Goal: Task Accomplishment & Management: Manage account settings

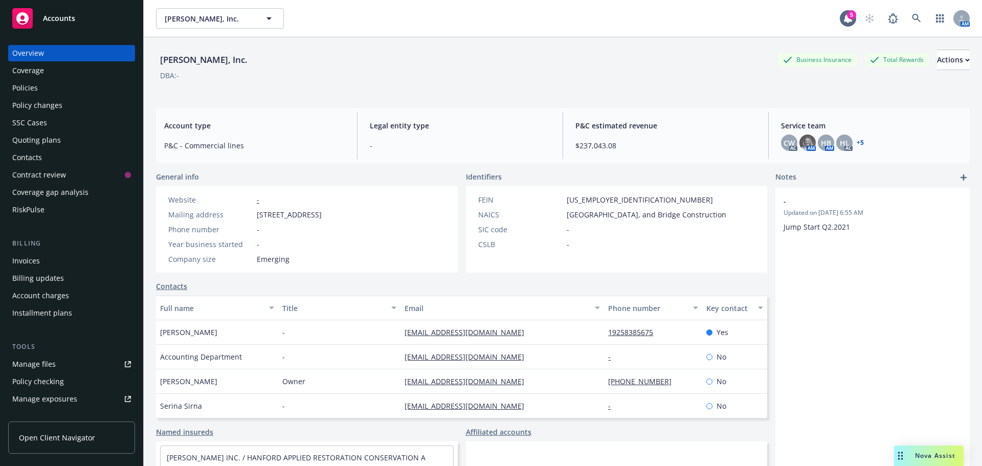
click at [77, 90] on div "Policies" at bounding box center [71, 88] width 119 height 16
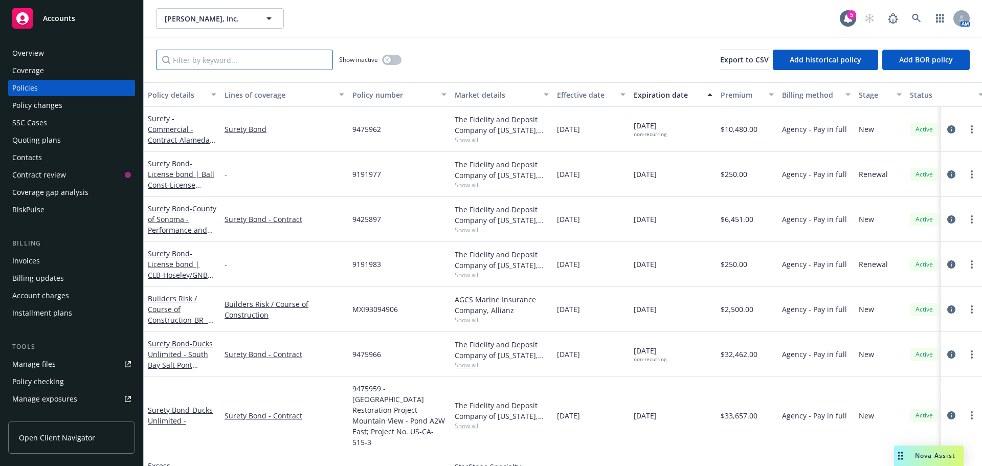
click at [208, 65] on input "Filter by keyword..." at bounding box center [244, 60] width 177 height 20
paste input "QT-630-A0326056-TIL-25"
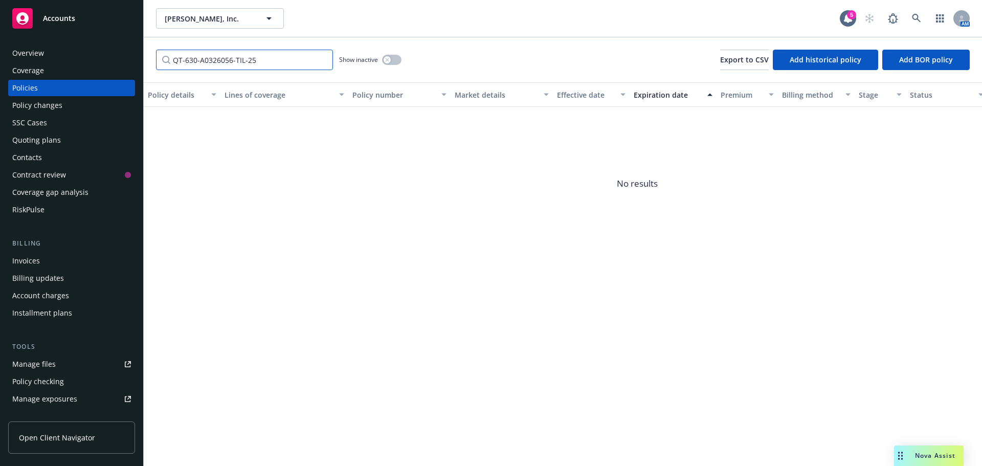
type input "QT-630-A0326056-TIL-25"
click at [390, 63] on button "button" at bounding box center [391, 60] width 19 height 10
click at [58, 12] on div "Accounts" at bounding box center [71, 18] width 119 height 20
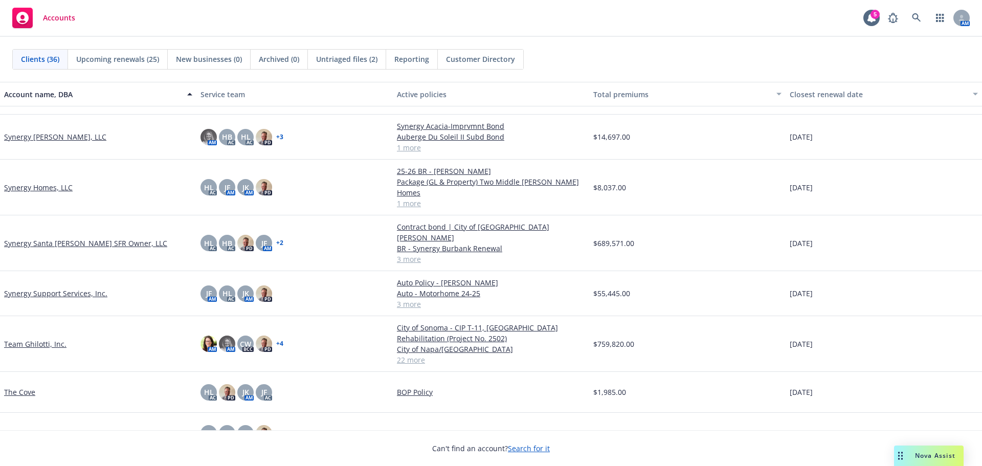
scroll to position [1184, 0]
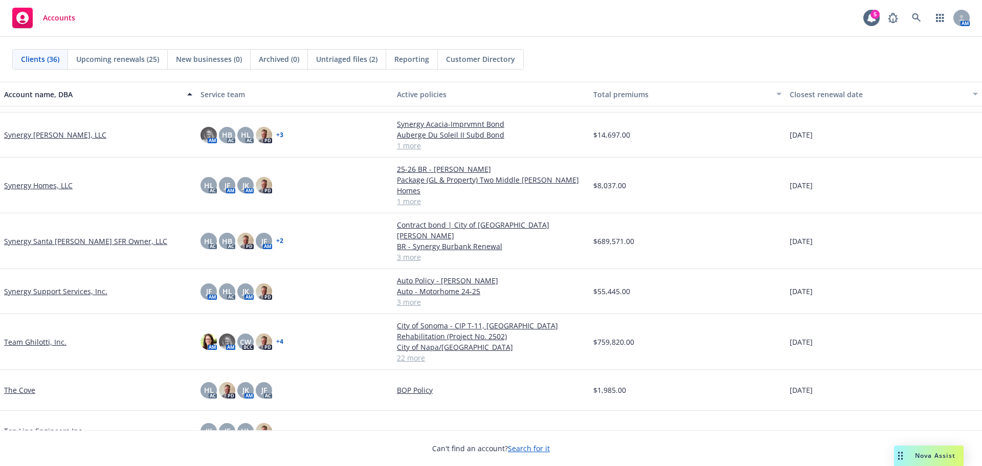
click at [53, 336] on link "Team Ghilotti, Inc." at bounding box center [35, 341] width 62 height 11
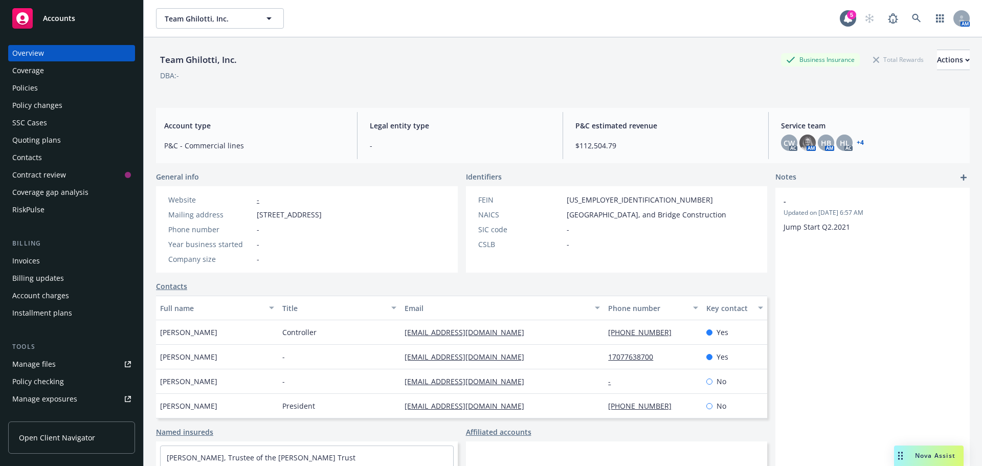
click at [67, 85] on div "Policies" at bounding box center [71, 88] width 119 height 16
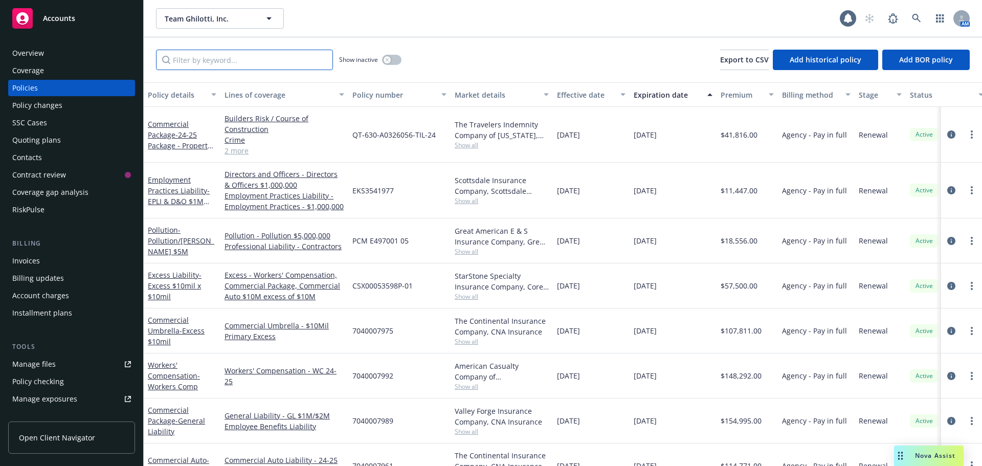
click at [194, 60] on input "Filter by keyword..." at bounding box center [244, 60] width 177 height 20
paste input "QT-630-A0326056-TIL-25"
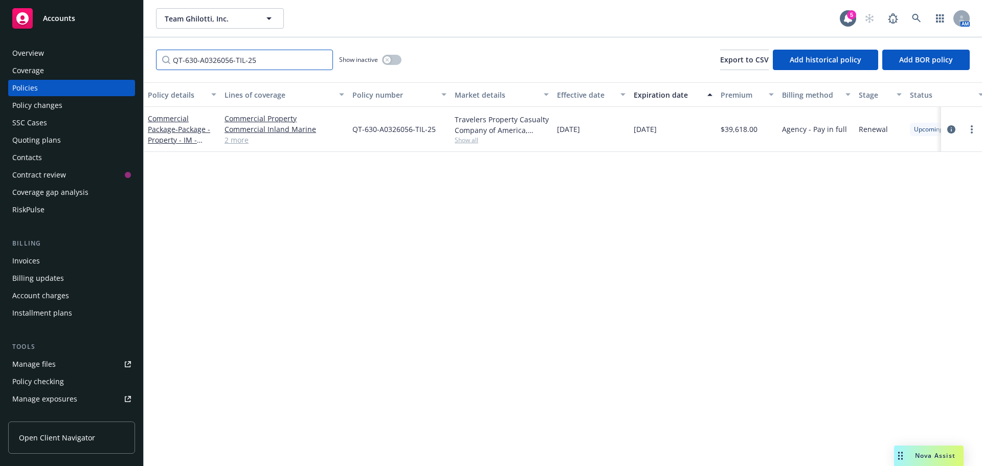
type input "QT-630-A0326056-TIL-25"
click at [171, 134] on div "Commercial Package - Package - Property - IM - Crime - Inst Fltr" at bounding box center [182, 129] width 69 height 32
click at [172, 128] on link "Commercial Package - Package - Property - IM - Crime - Inst Fltr" at bounding box center [179, 134] width 62 height 42
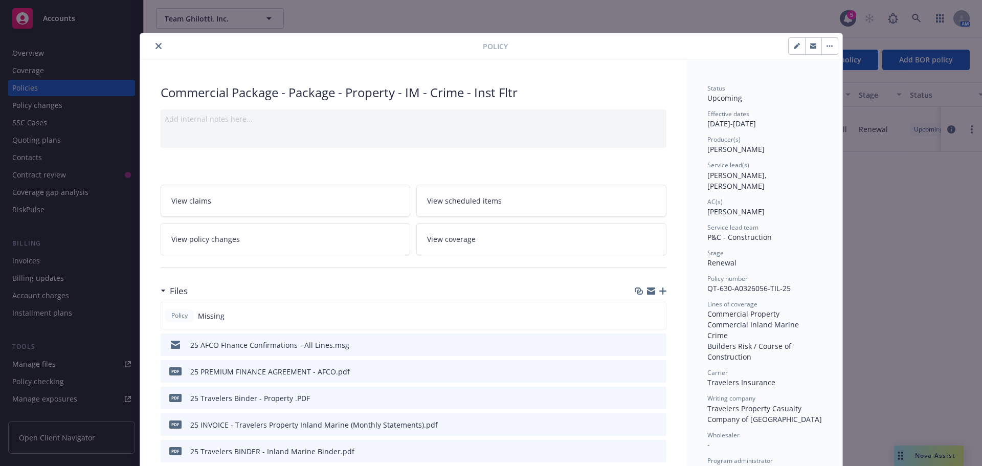
click at [659, 293] on icon "button" at bounding box center [662, 290] width 7 height 7
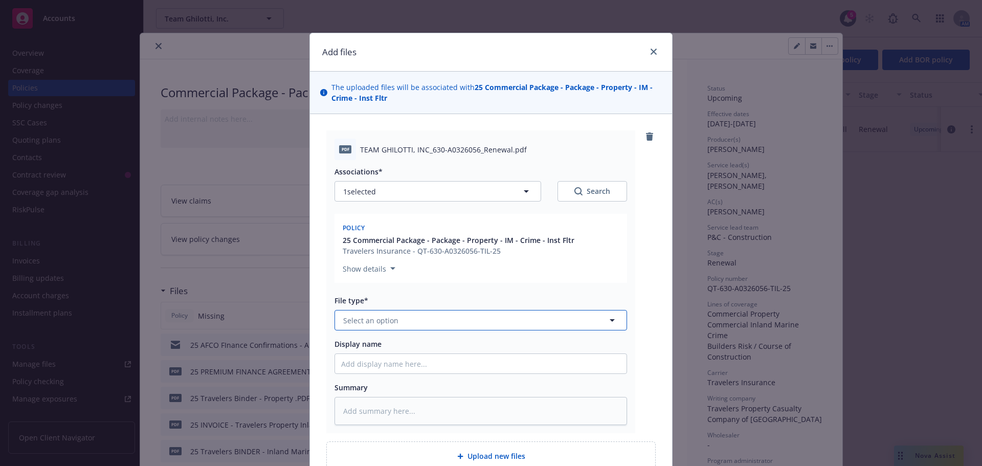
click at [411, 314] on button "Select an option" at bounding box center [480, 320] width 292 height 20
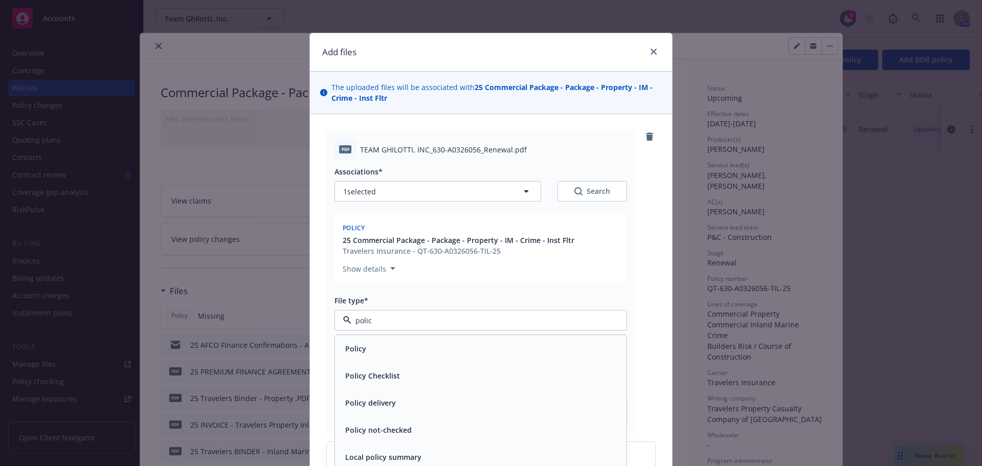
type input "policy"
click at [359, 348] on span "Policy" at bounding box center [355, 348] width 21 height 11
click at [381, 365] on input "Display name" at bounding box center [480, 363] width 291 height 19
paste input "QT-630-A0326056-TIL-25"
type textarea "x"
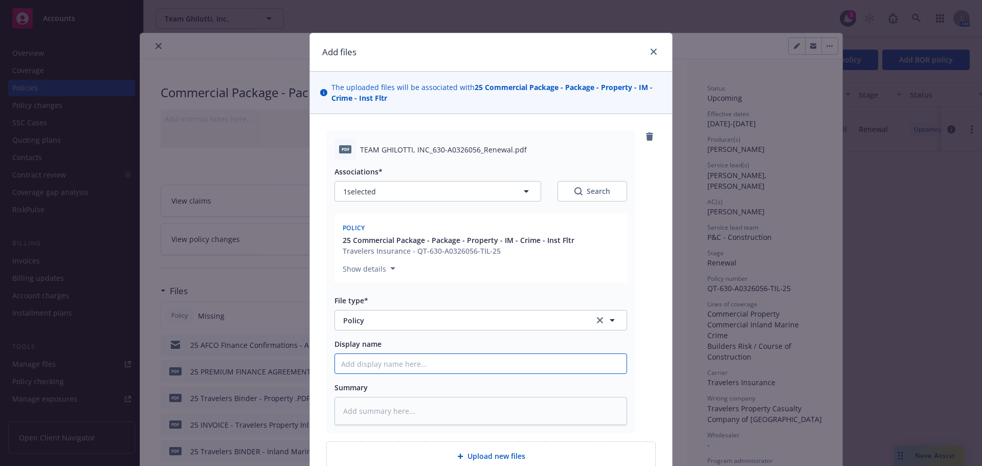
type input "QT-630-A0326056-TIL-25"
click at [338, 366] on input "QT-630-A0326056-TIL-25" at bounding box center [480, 363] width 291 height 19
type textarea "x"
type input "PQT-630-A0326056-TIL-25"
type textarea "x"
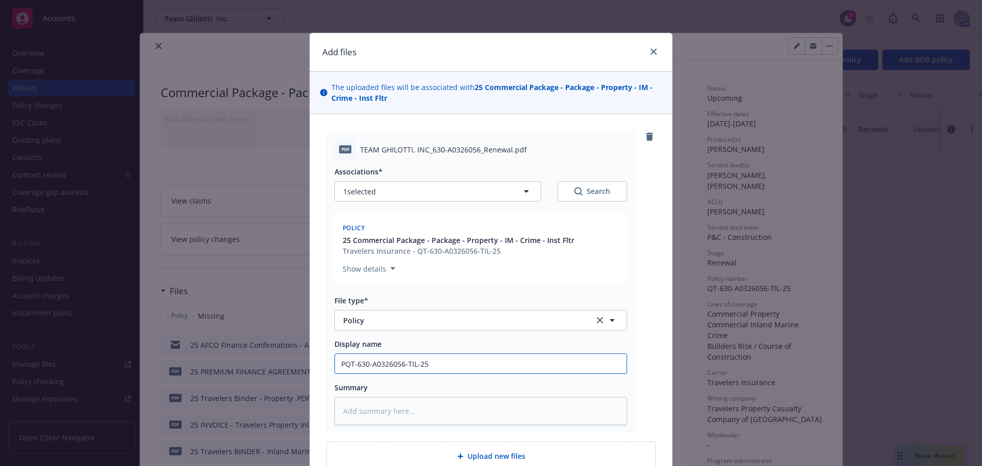
type input "PoQT-630-A0326056-TIL-25"
type textarea "x"
type input "PolQT-630-A0326056-TIL-25"
type textarea "x"
type input "PoliQT-630-A0326056-TIL-25"
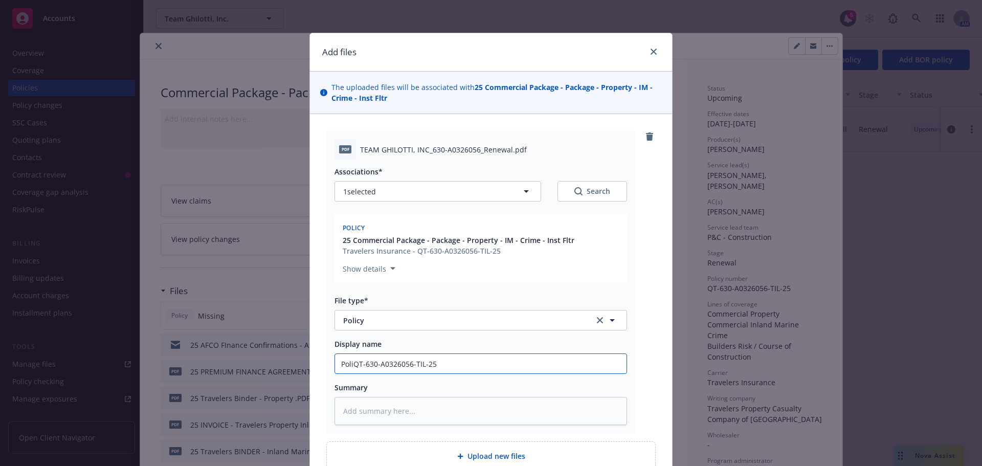
type textarea "x"
type input "PolicQT-630-A0326056-TIL-25"
type textarea "x"
type input "PolicyQT-630-A0326056-TIL-25"
type textarea "x"
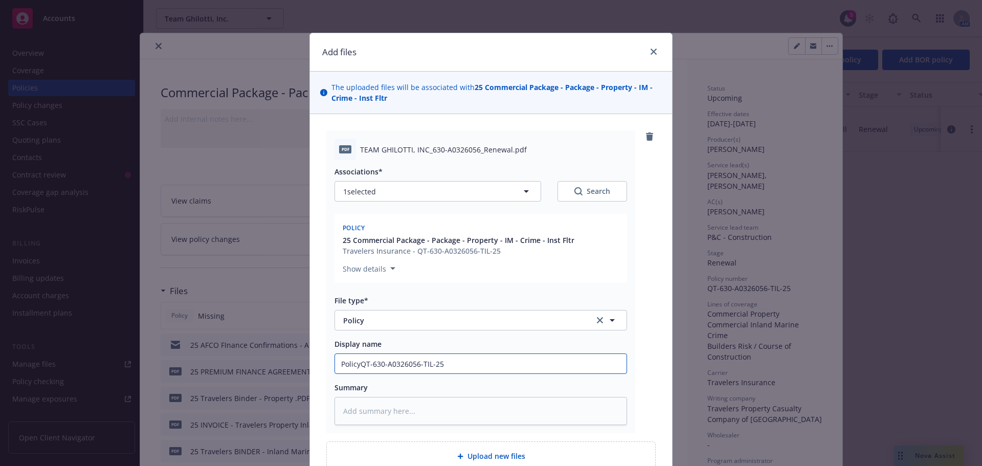
type input "Policy QT-630-A0326056-TIL-25"
type textarea "x"
type input "Policy -QT-630-A0326056-TIL-25"
type textarea "x"
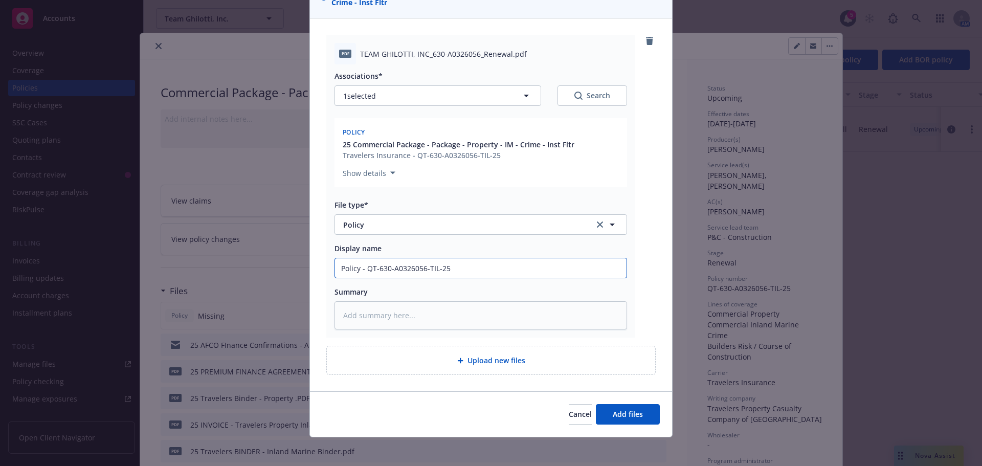
scroll to position [100, 0]
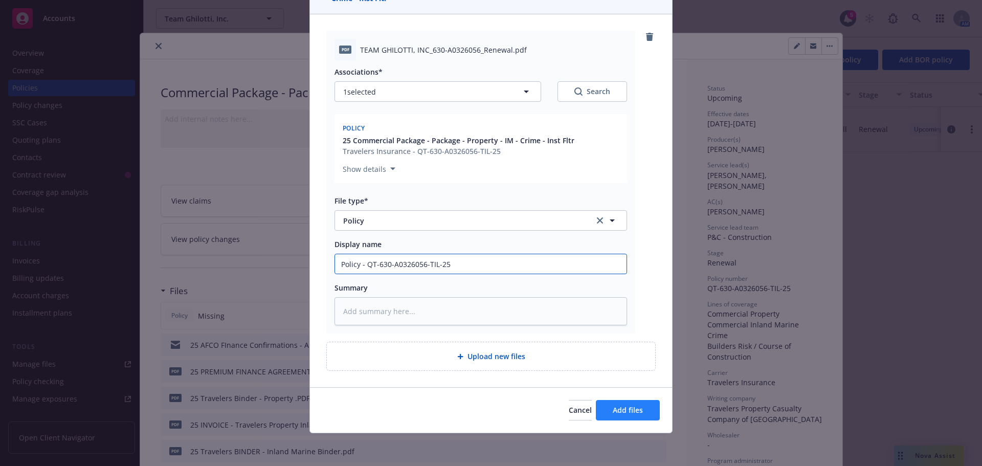
type input "Policy - QT-630-A0326056-TIL-25"
click at [625, 409] on span "Add files" at bounding box center [627, 410] width 30 height 10
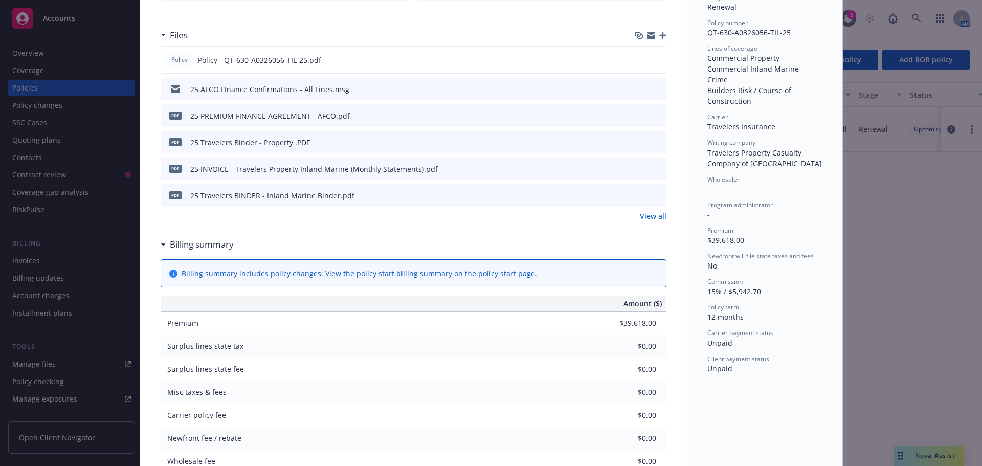
scroll to position [0, 0]
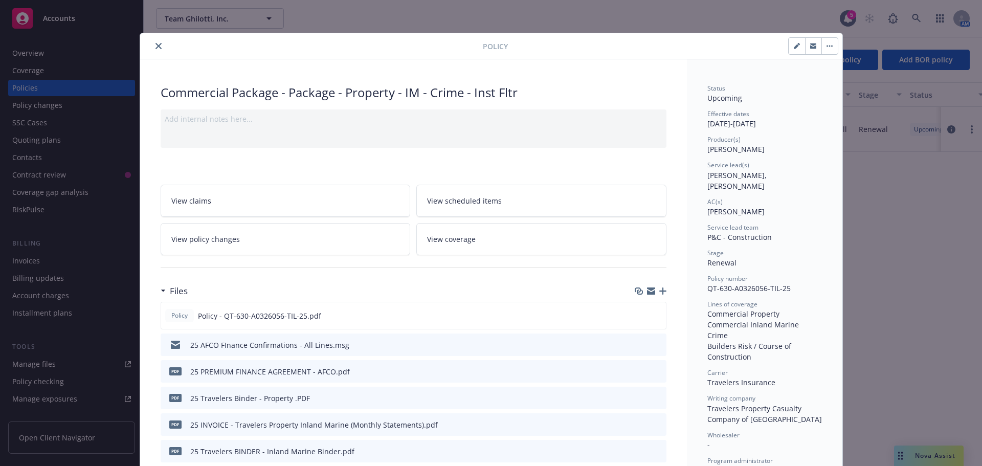
click at [155, 45] on icon "close" at bounding box center [158, 46] width 6 height 6
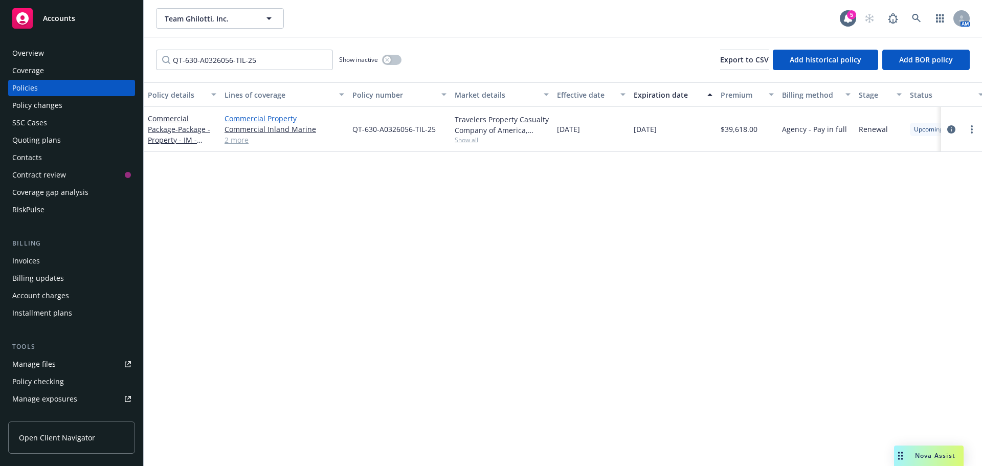
click at [242, 116] on link "Commercial Property" at bounding box center [284, 118] width 120 height 11
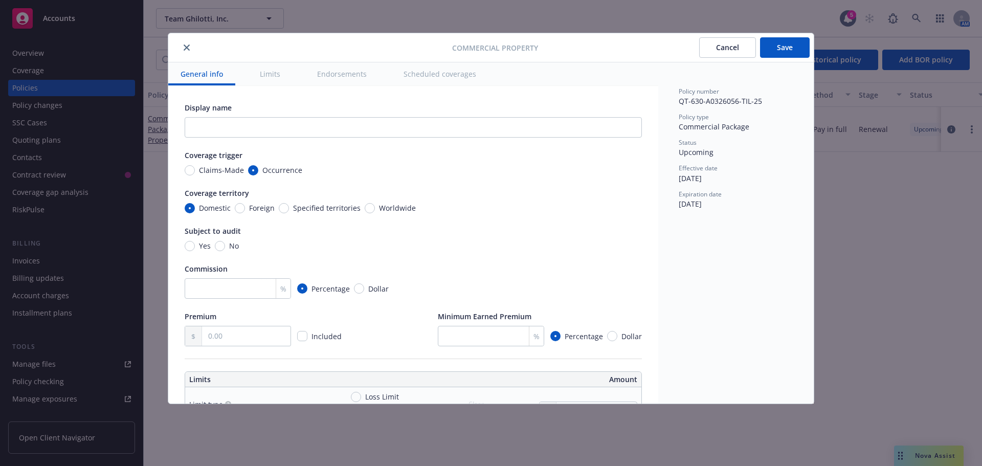
click at [276, 73] on button "Limits" at bounding box center [269, 73] width 45 height 23
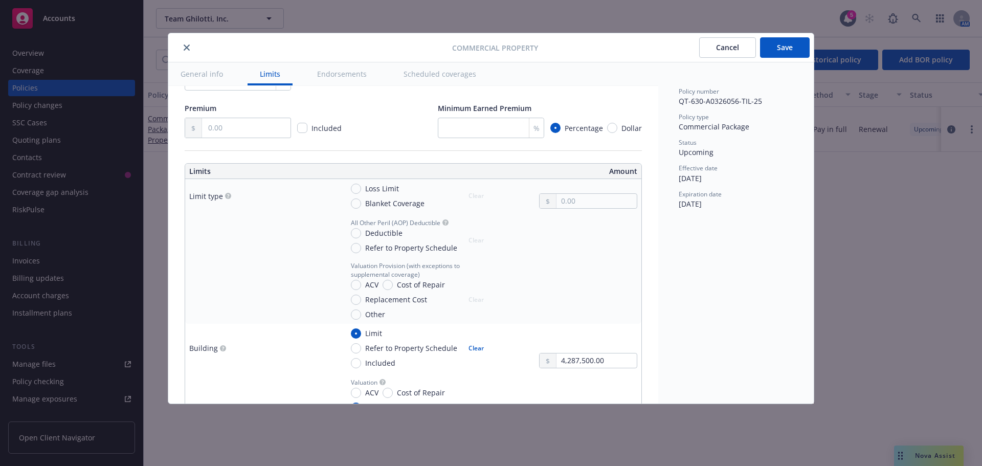
type textarea "x"
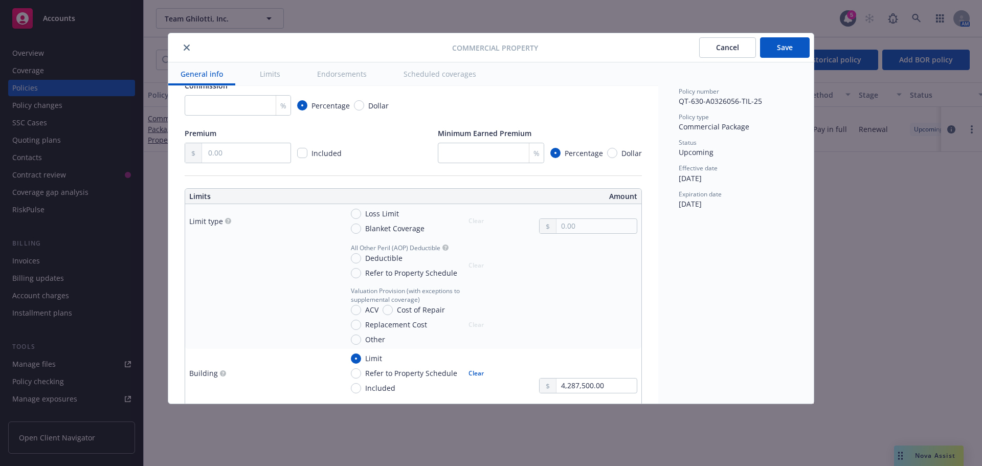
click at [188, 47] on icon "close" at bounding box center [187, 47] width 6 height 6
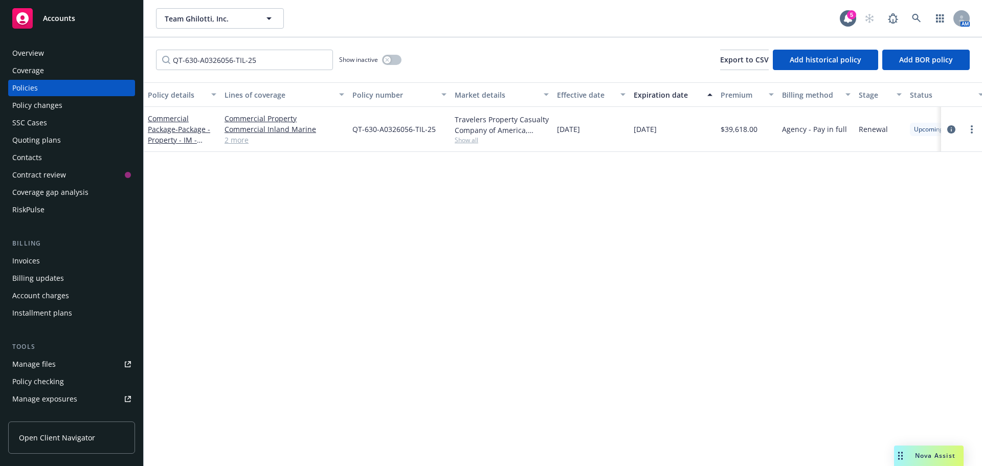
click at [83, 17] on div "Accounts" at bounding box center [71, 18] width 119 height 20
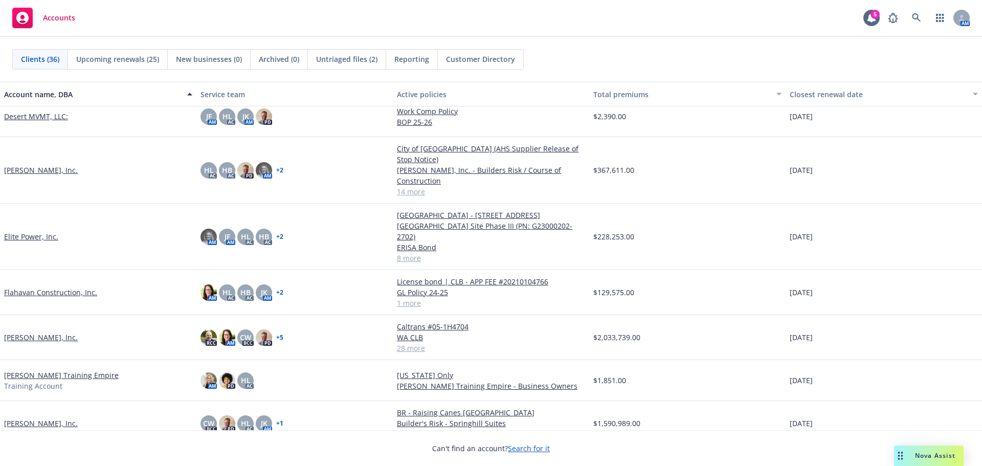
scroll to position [307, 0]
